Goal: Navigation & Orientation: Find specific page/section

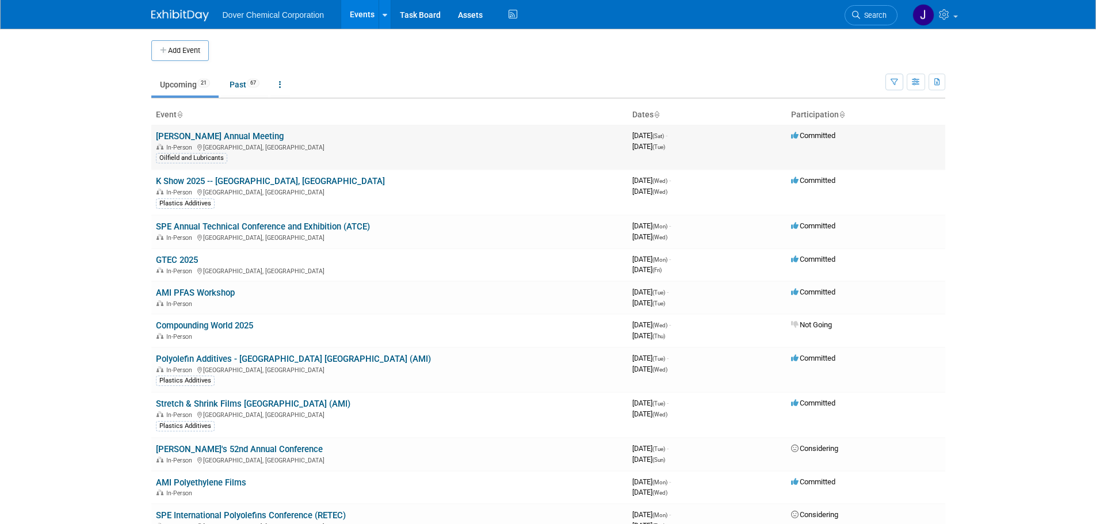
click at [184, 131] on link "[PERSON_NAME] Annual Meeting" at bounding box center [220, 136] width 128 height 10
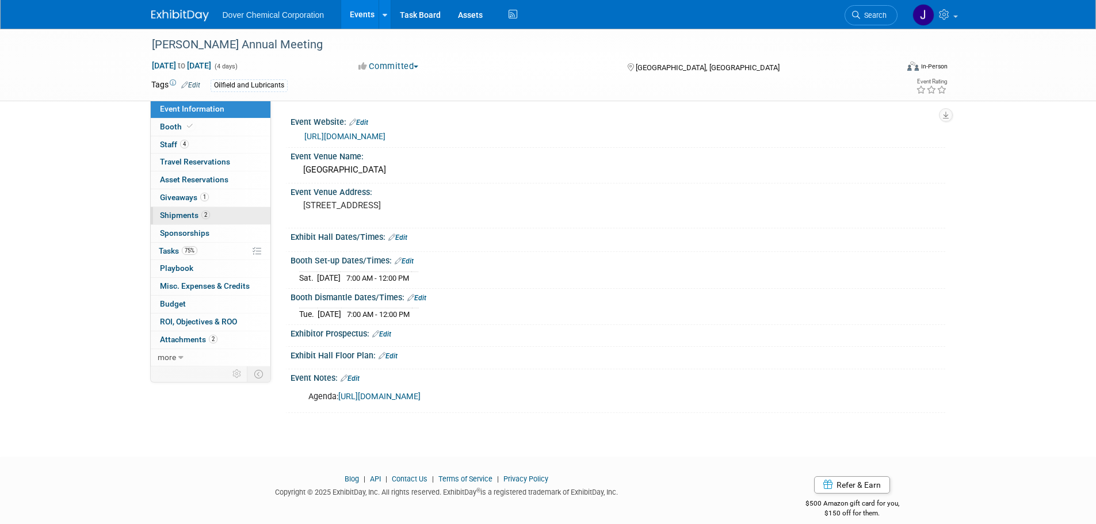
click at [182, 215] on span "Shipments 2" at bounding box center [185, 214] width 50 height 9
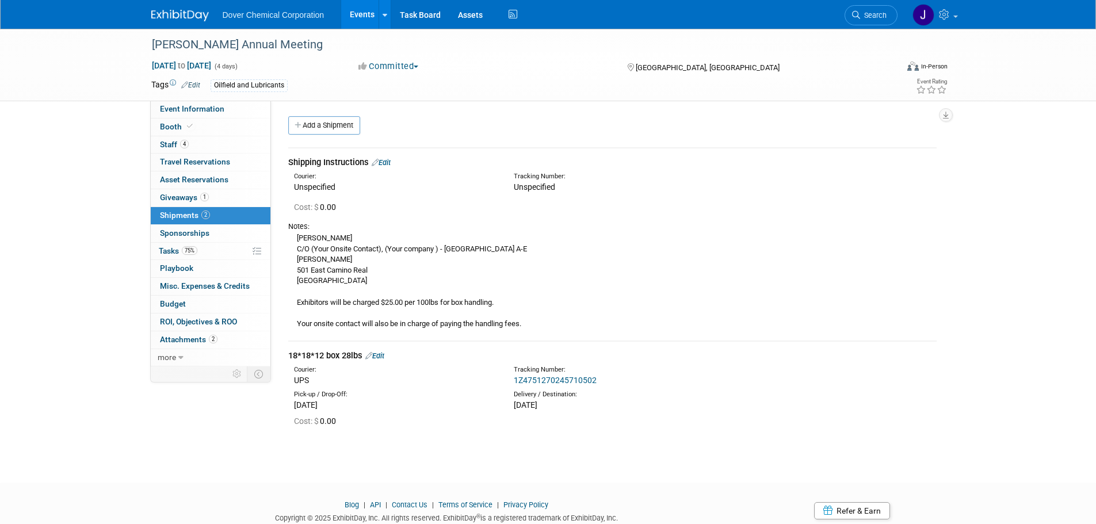
click at [546, 379] on link "1Z4751270245710502" at bounding box center [555, 380] width 83 height 9
